Goal: Task Accomplishment & Management: Manage account settings

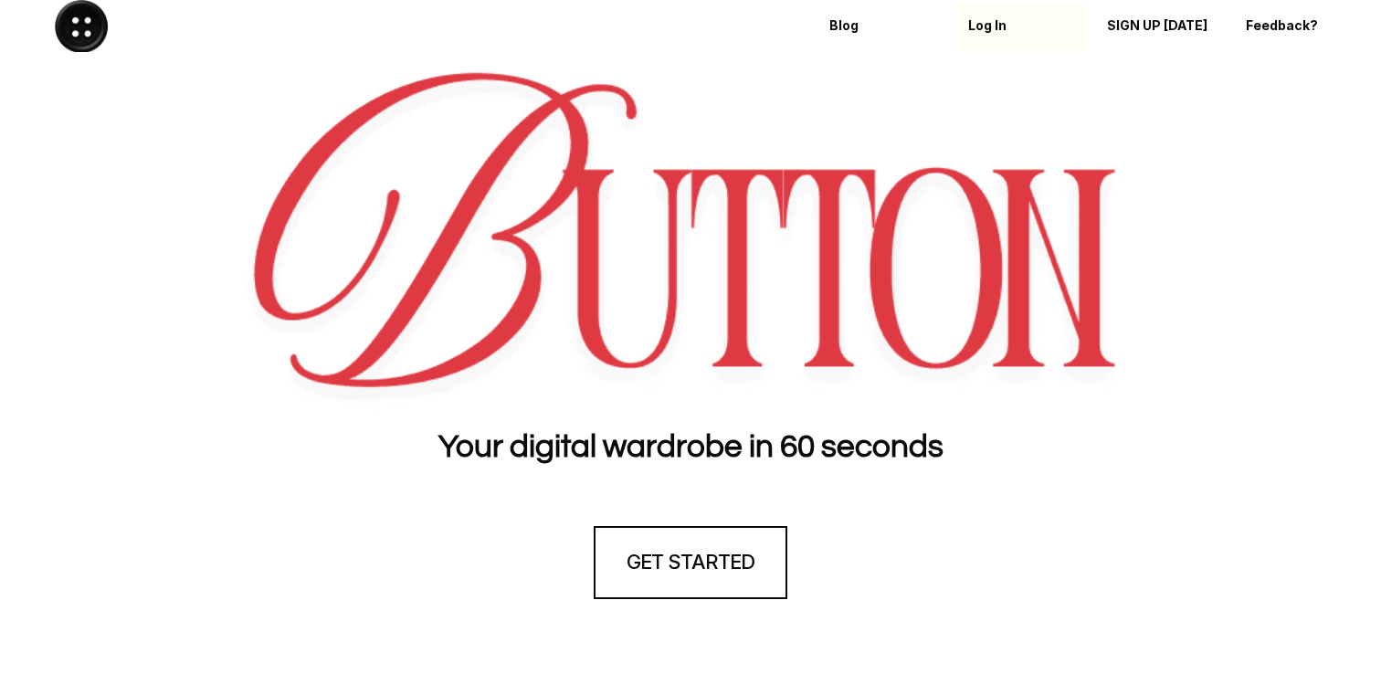
click at [986, 26] on p "Log In" at bounding box center [1020, 26] width 104 height 16
